Goal: Transaction & Acquisition: Purchase product/service

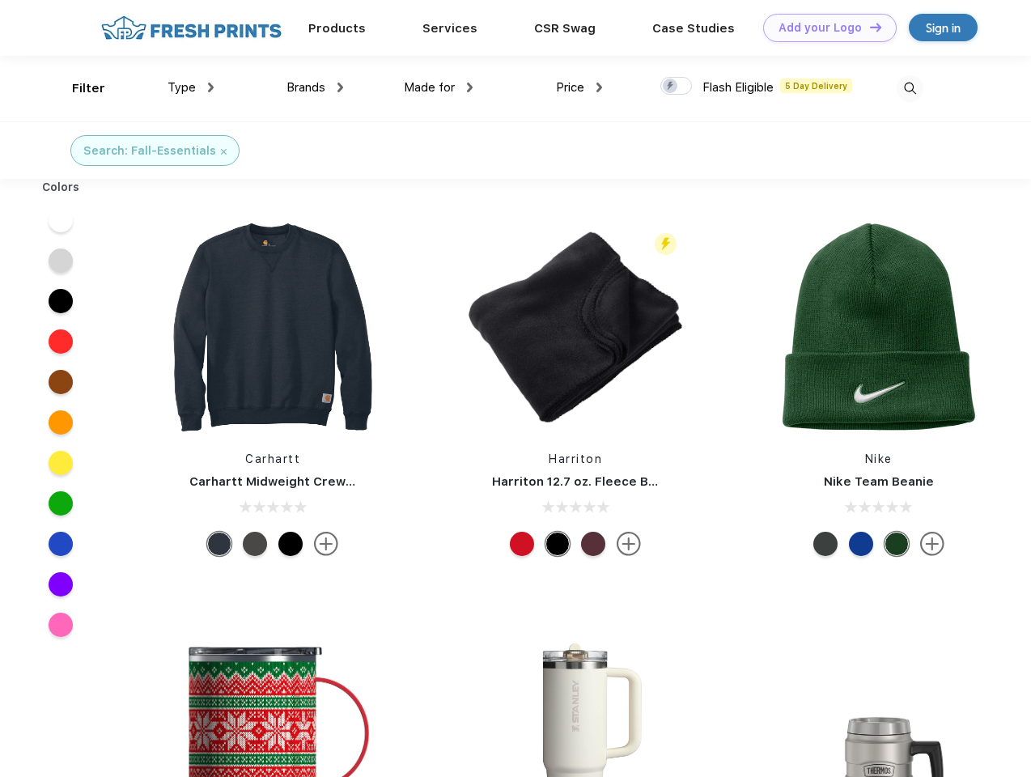
click at [824, 28] on link "Add your Logo Design Tool" at bounding box center [829, 28] width 133 height 28
click at [0, 0] on div "Design Tool" at bounding box center [0, 0] width 0 height 0
click at [868, 27] on link "Add your Logo Design Tool" at bounding box center [829, 28] width 133 height 28
click at [78, 88] on div "Filter" at bounding box center [88, 88] width 33 height 19
click at [191, 87] on span "Type" at bounding box center [181, 87] width 28 height 15
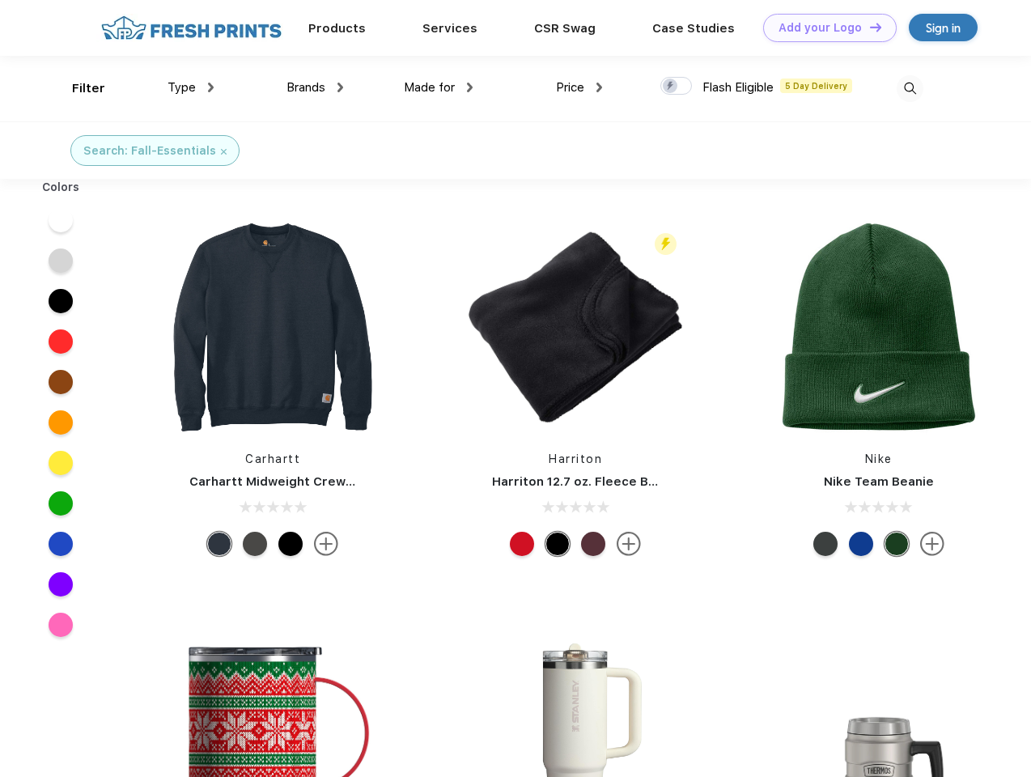
click at [315, 87] on span "Brands" at bounding box center [305, 87] width 39 height 15
click at [438, 87] on span "Made for" at bounding box center [429, 87] width 51 height 15
click at [579, 87] on span "Price" at bounding box center [570, 87] width 28 height 15
click at [676, 87] on div at bounding box center [676, 86] width 32 height 18
click at [671, 87] on input "checkbox" at bounding box center [665, 81] width 11 height 11
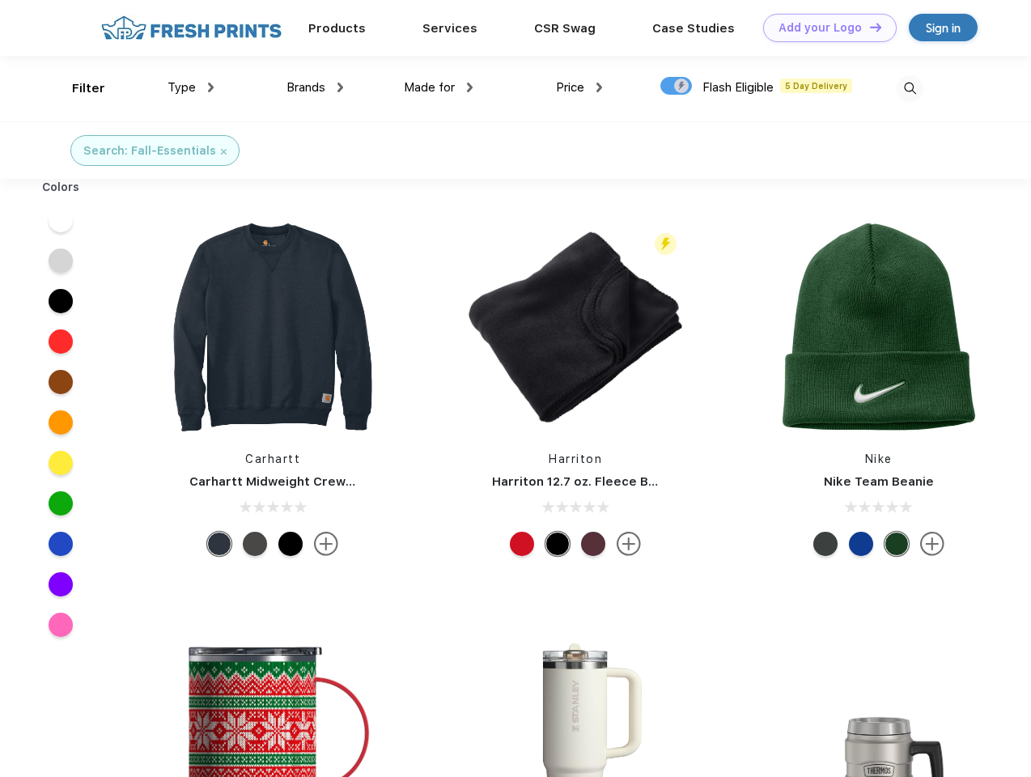
click at [909, 88] on img at bounding box center [909, 88] width 27 height 27
